Goal: Task Accomplishment & Management: Manage account settings

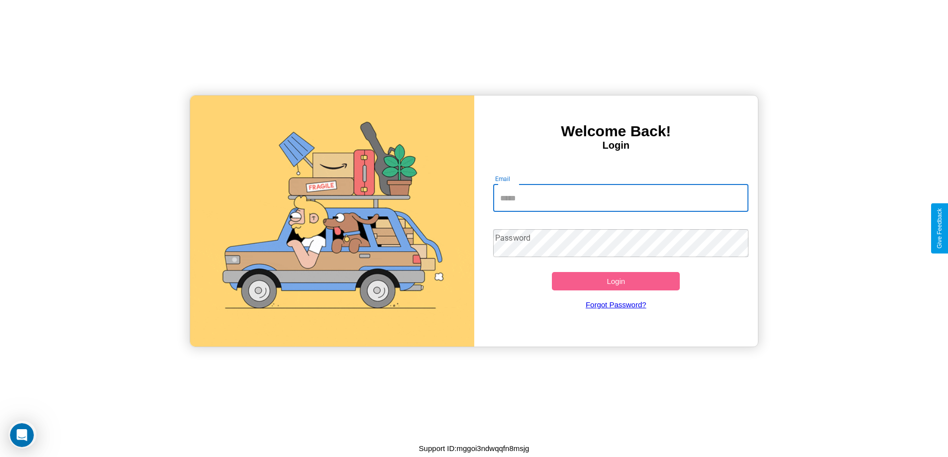
click at [620, 198] on input "Email" at bounding box center [620, 198] width 255 height 28
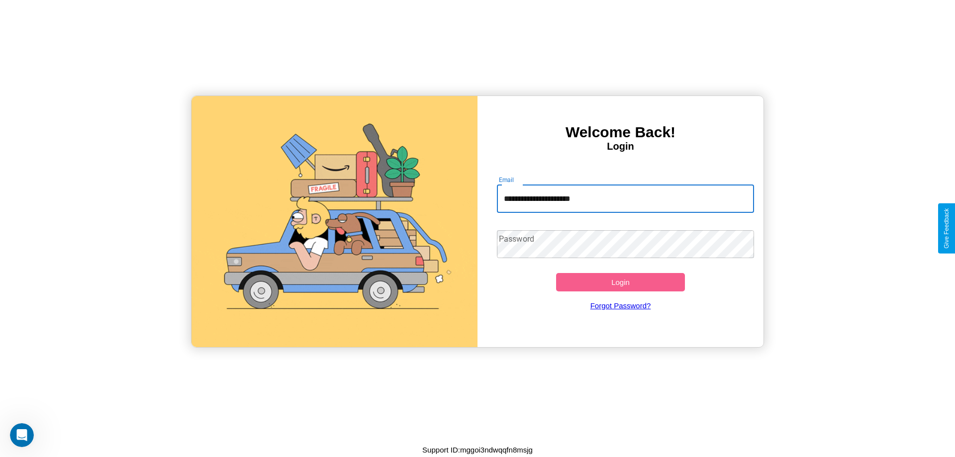
type input "**********"
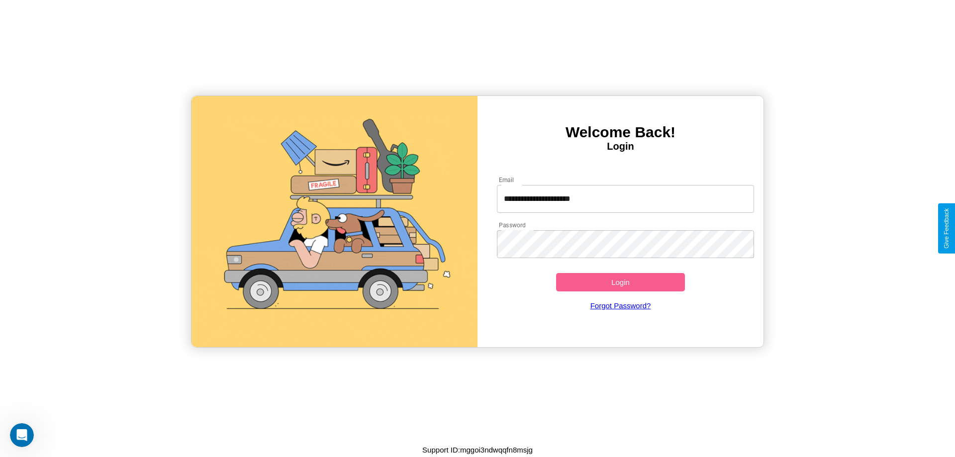
click at [620, 282] on button "Login" at bounding box center [620, 282] width 129 height 18
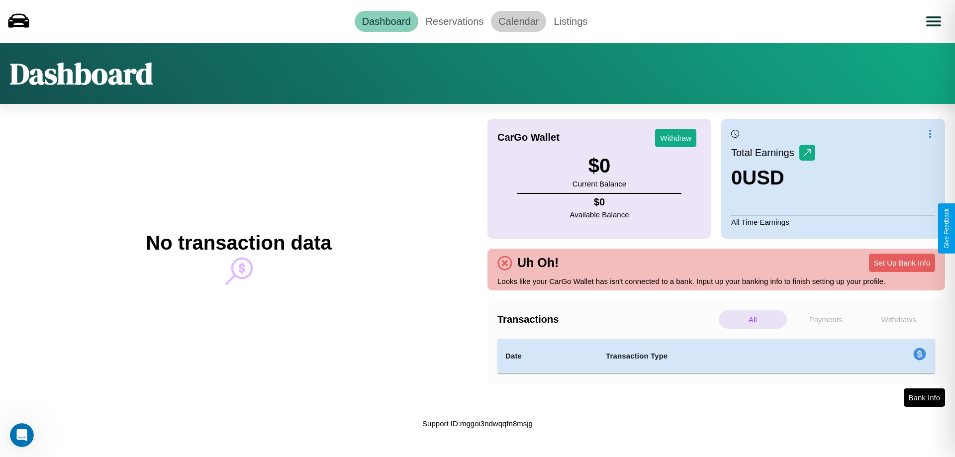
click at [518, 21] on link "Calendar" at bounding box center [518, 21] width 55 height 21
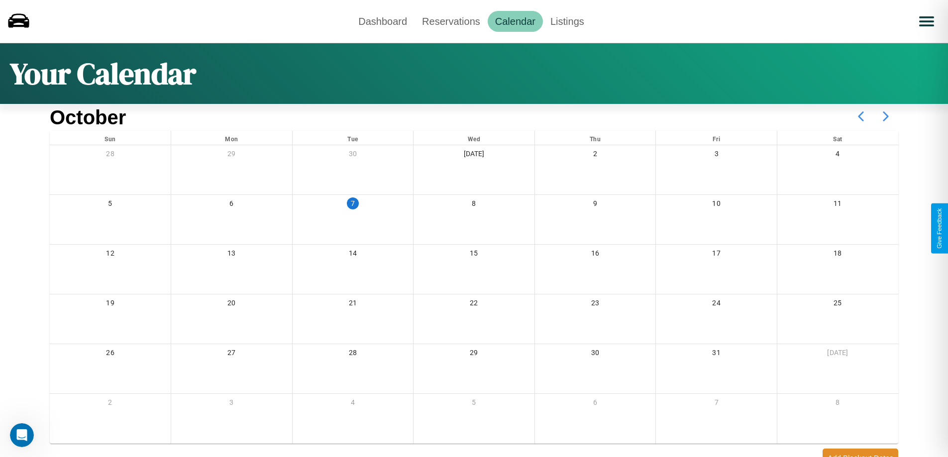
click at [886, 116] on icon at bounding box center [885, 116] width 25 height 25
click at [451, 21] on link "Reservations" at bounding box center [450, 21] width 73 height 21
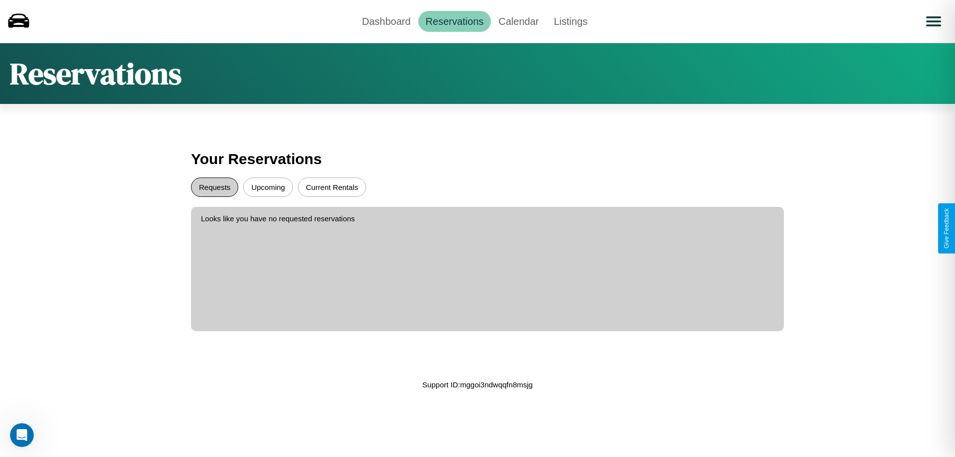
click at [214, 187] on button "Requests" at bounding box center [214, 187] width 47 height 19
click at [268, 187] on button "Upcoming" at bounding box center [268, 187] width 50 height 19
click at [332, 187] on button "Current Rentals" at bounding box center [332, 187] width 68 height 19
